Goal: Transaction & Acquisition: Purchase product/service

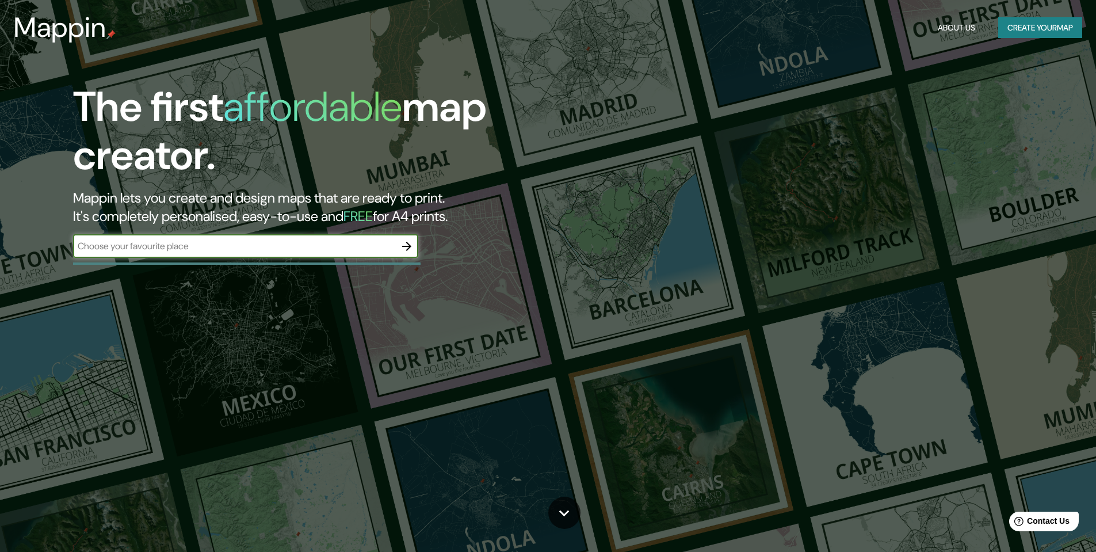
click at [339, 247] on input "text" at bounding box center [234, 245] width 322 height 13
click at [338, 248] on input "text" at bounding box center [234, 245] width 322 height 13
type input "[GEOGRAPHIC_DATA]"
click at [410, 249] on icon "button" at bounding box center [407, 246] width 14 height 14
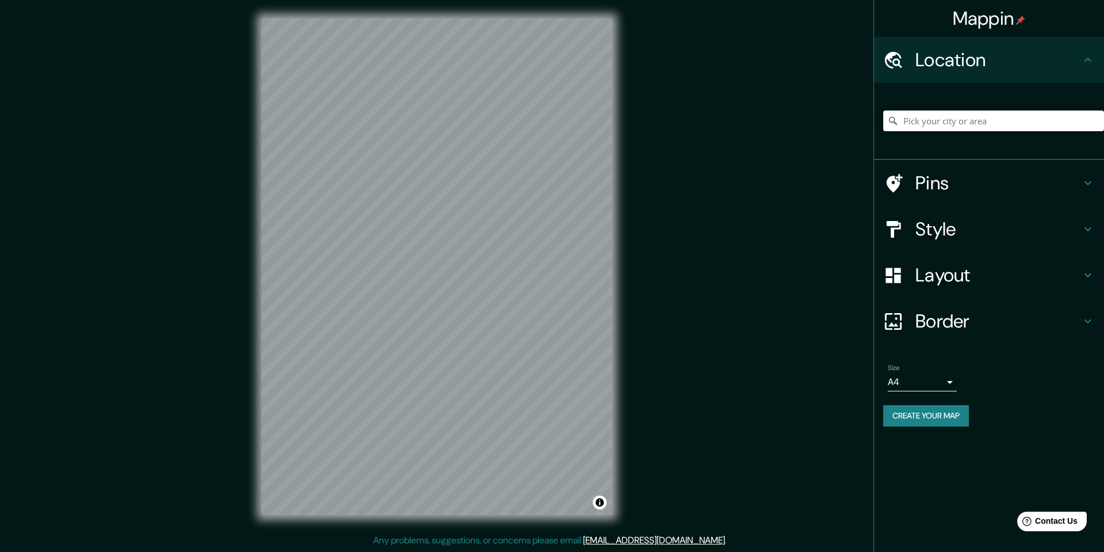
click at [930, 113] on input "Pick your city or area" at bounding box center [994, 120] width 221 height 21
type input "[GEOGRAPHIC_DATA]"
click at [910, 376] on body "Mappin Location [GEOGRAPHIC_DATA] [GEOGRAPHIC_DATA] [GEOGRAPHIC_DATA] [GEOGRAPH…" at bounding box center [552, 276] width 1104 height 552
click at [917, 425] on li "A3" at bounding box center [922, 426] width 69 height 21
click at [959, 289] on div "Layout" at bounding box center [989, 275] width 230 height 46
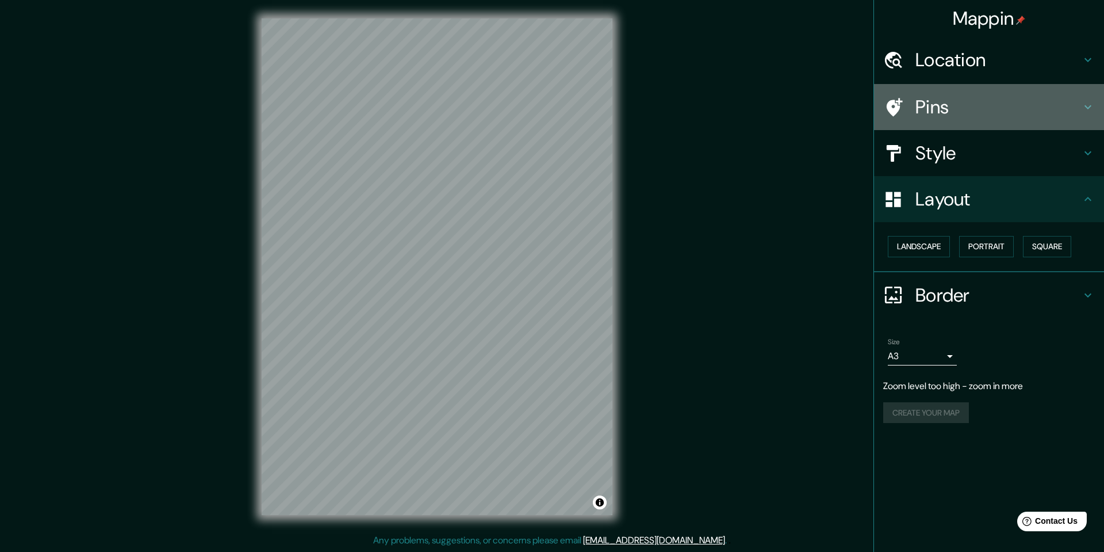
click at [921, 89] on div "Pins" at bounding box center [989, 107] width 230 height 46
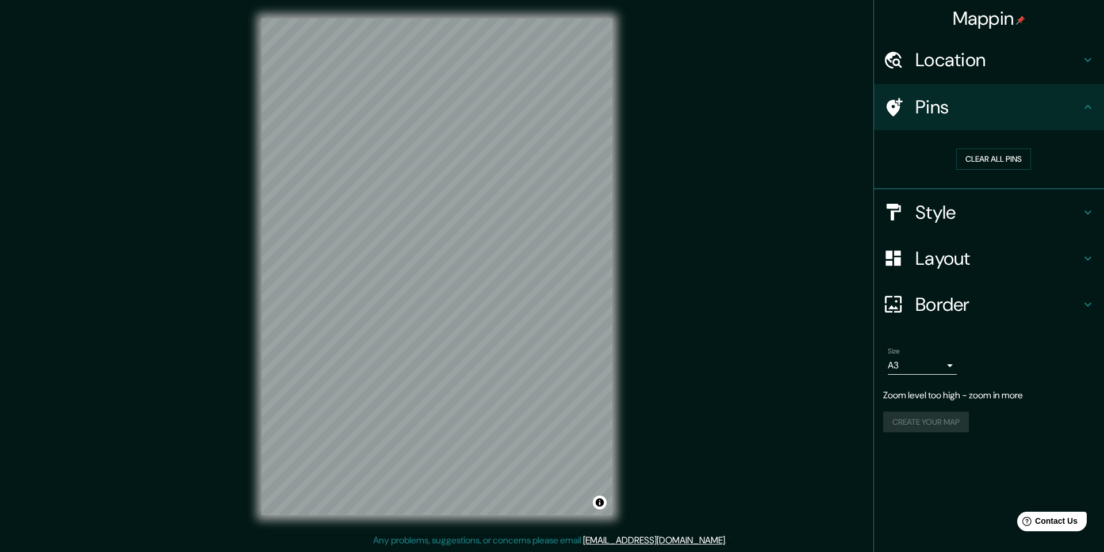
click at [949, 203] on h4 "Style" at bounding box center [999, 212] width 166 height 23
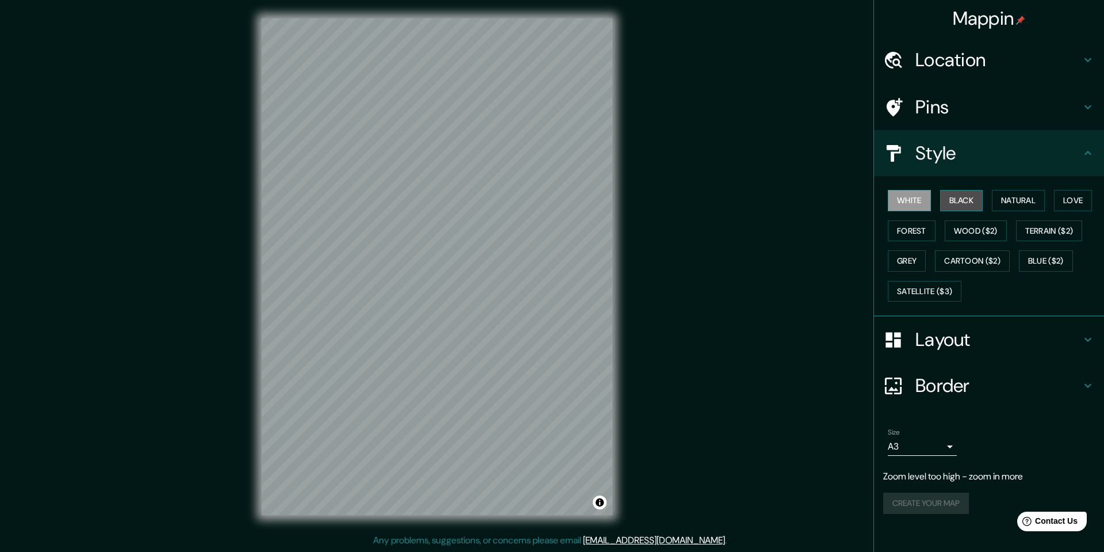
click at [968, 198] on button "Black" at bounding box center [961, 200] width 43 height 21
click at [1013, 202] on button "Natural" at bounding box center [1018, 200] width 53 height 21
click at [940, 447] on body "Mappin Location [GEOGRAPHIC_DATA] [GEOGRAPHIC_DATA] [GEOGRAPHIC_DATA] [GEOGRAPH…" at bounding box center [552, 276] width 1104 height 552
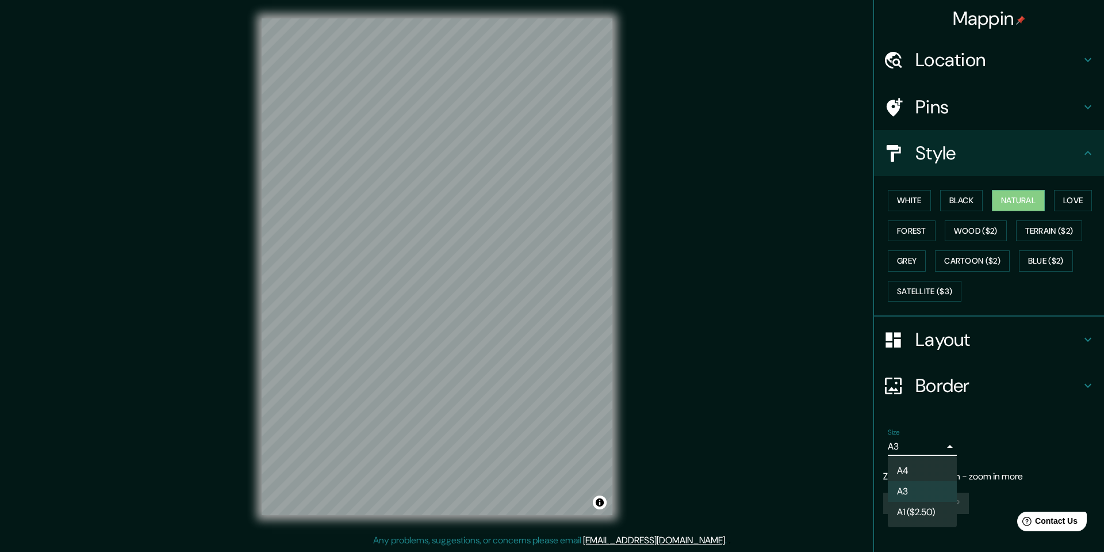
click at [932, 467] on li "A4" at bounding box center [922, 470] width 69 height 21
type input "single"
click at [929, 507] on div "Create your map" at bounding box center [990, 502] width 212 height 21
click at [476, 356] on div at bounding box center [474, 356] width 9 height 9
